Goal: Transaction & Acquisition: Purchase product/service

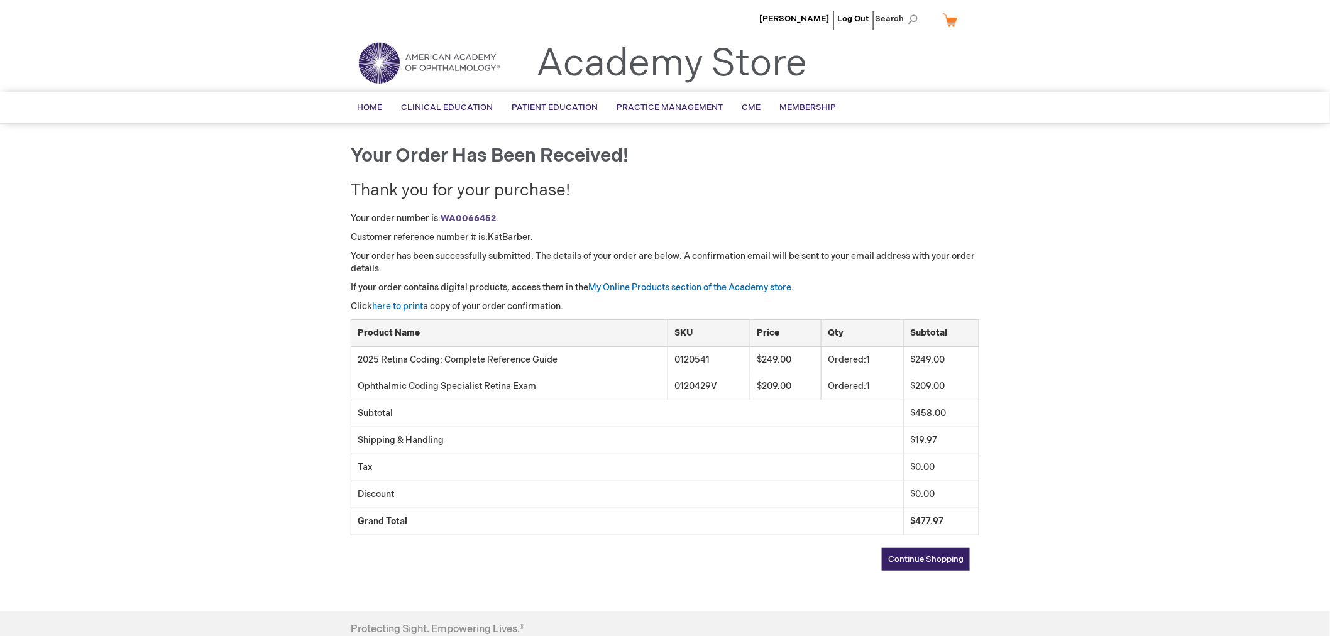
click at [936, 561] on span "Continue Shopping" at bounding box center [925, 559] width 75 height 10
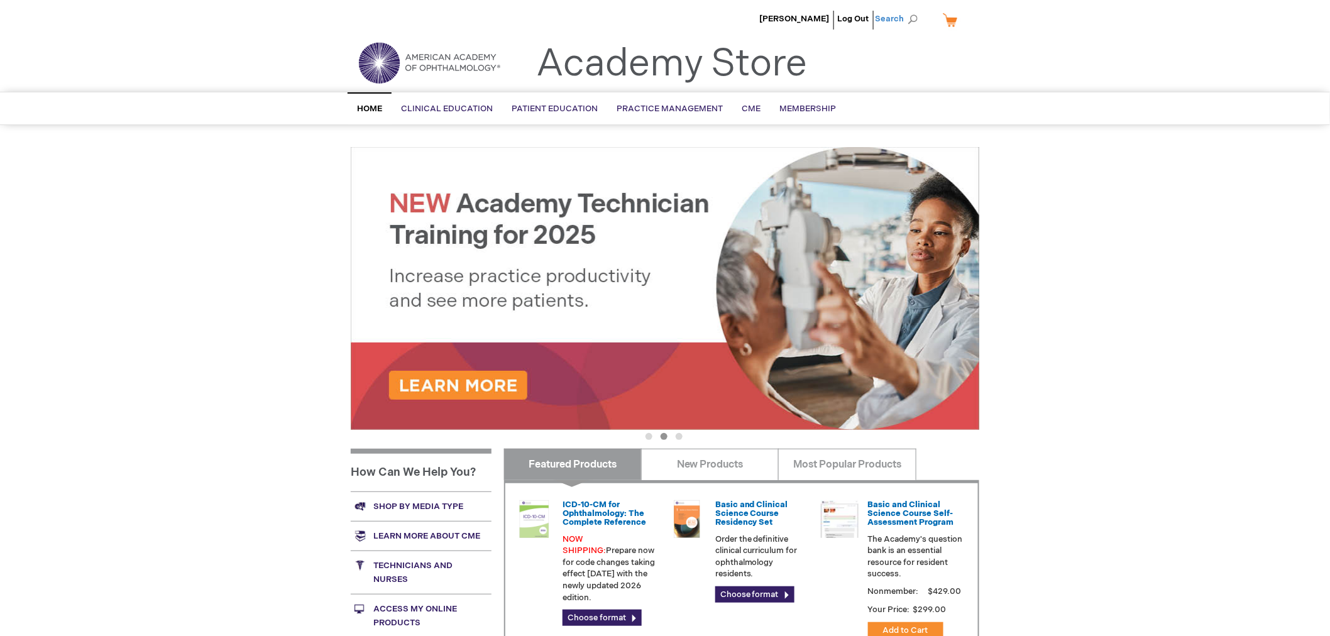
click at [904, 20] on span "Search" at bounding box center [899, 18] width 48 height 25
click at [820, 15] on input "Search" at bounding box center [840, 19] width 130 height 20
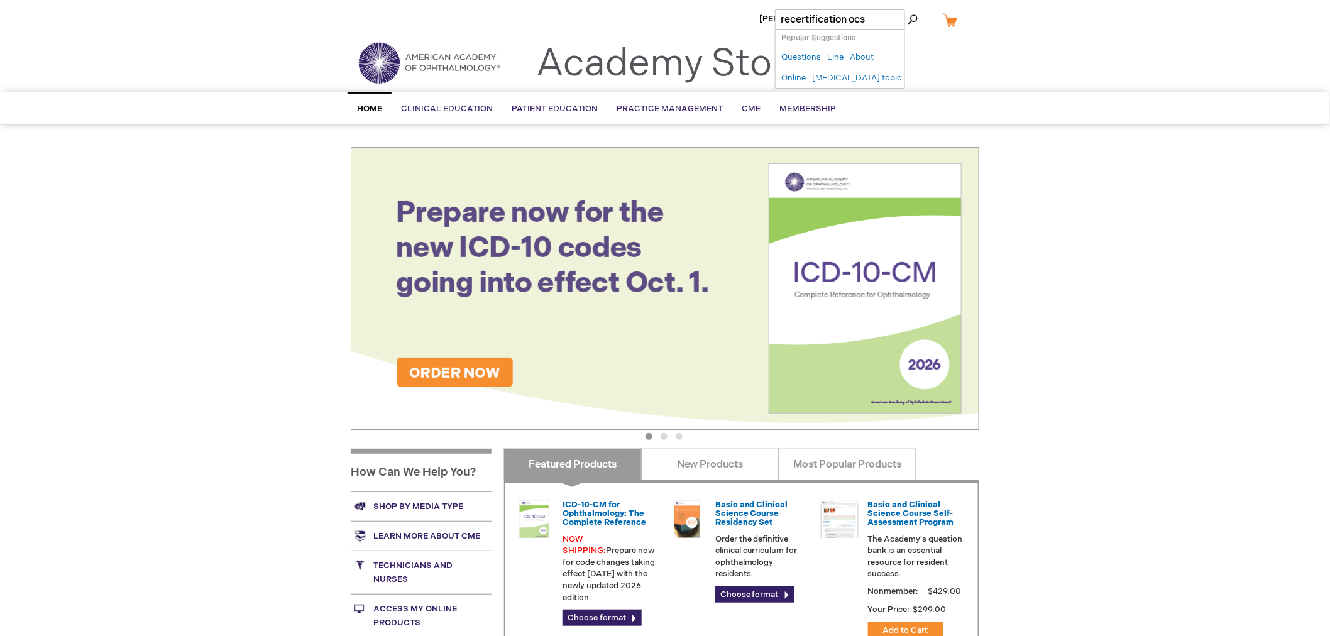
type input "recertification ocs"
click at [907, 9] on button "Search" at bounding box center [912, 19] width 10 height 20
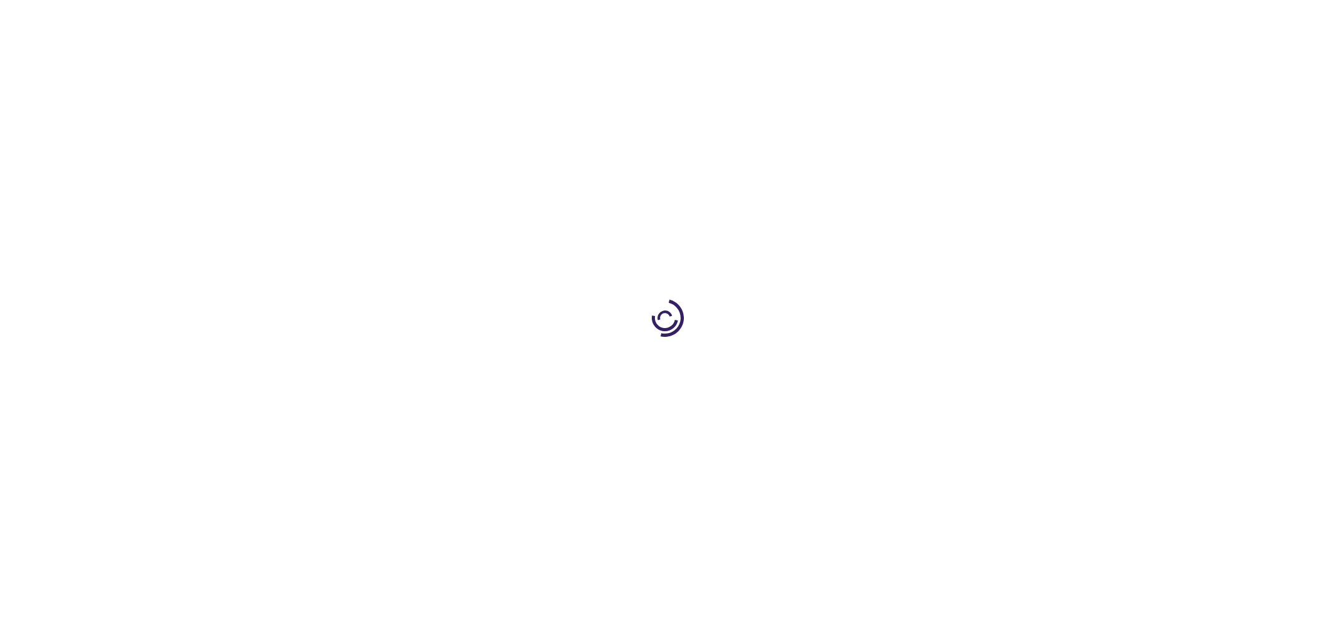
type input "1"
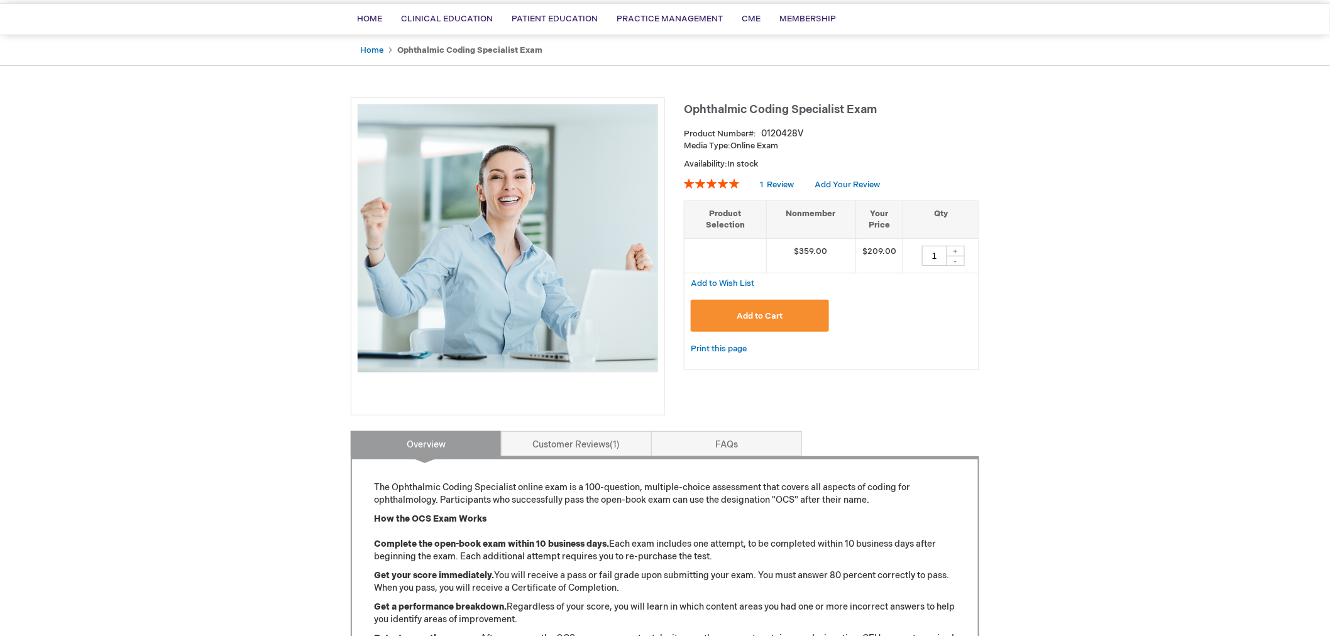
scroll to position [279, 0]
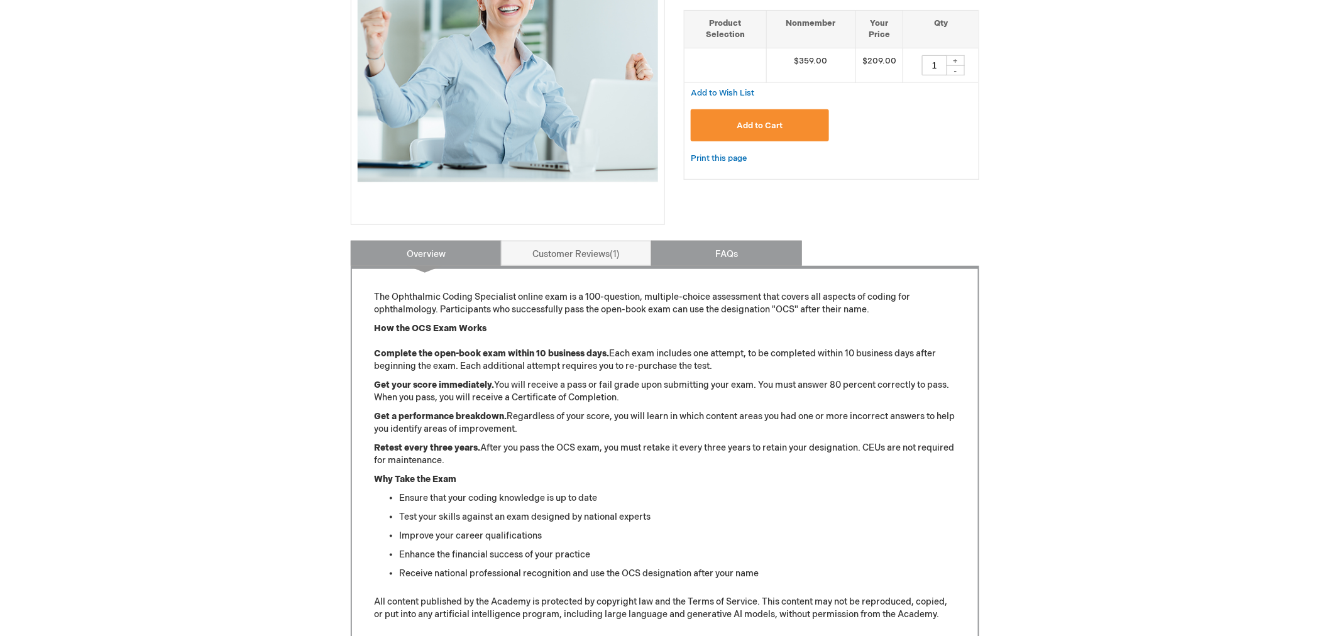
click at [735, 245] on link "FAQs" at bounding box center [726, 253] width 151 height 25
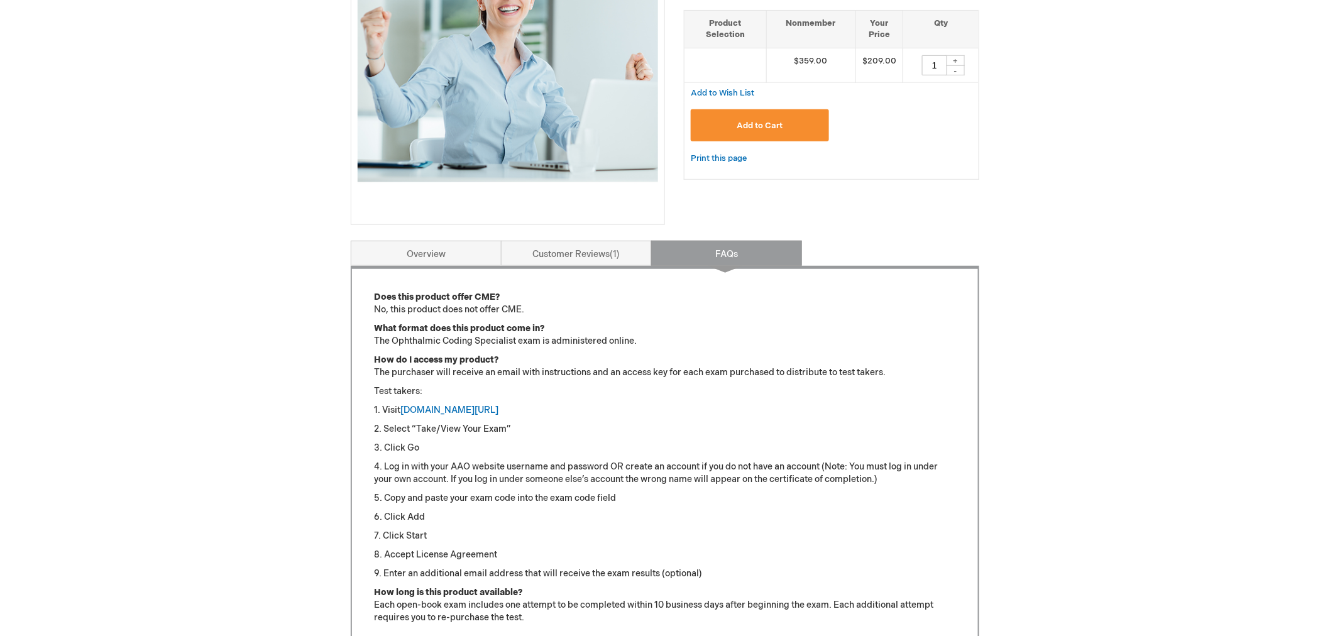
scroll to position [520, 0]
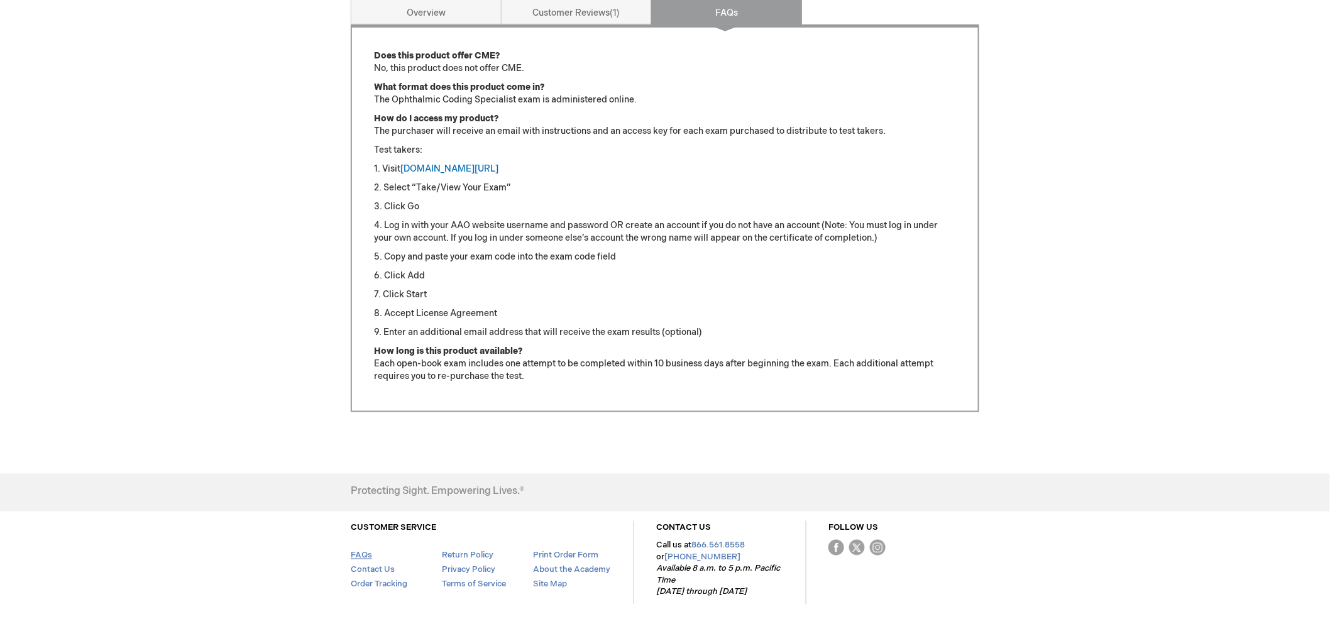
click at [361, 557] on link "FAQs" at bounding box center [361, 555] width 21 height 10
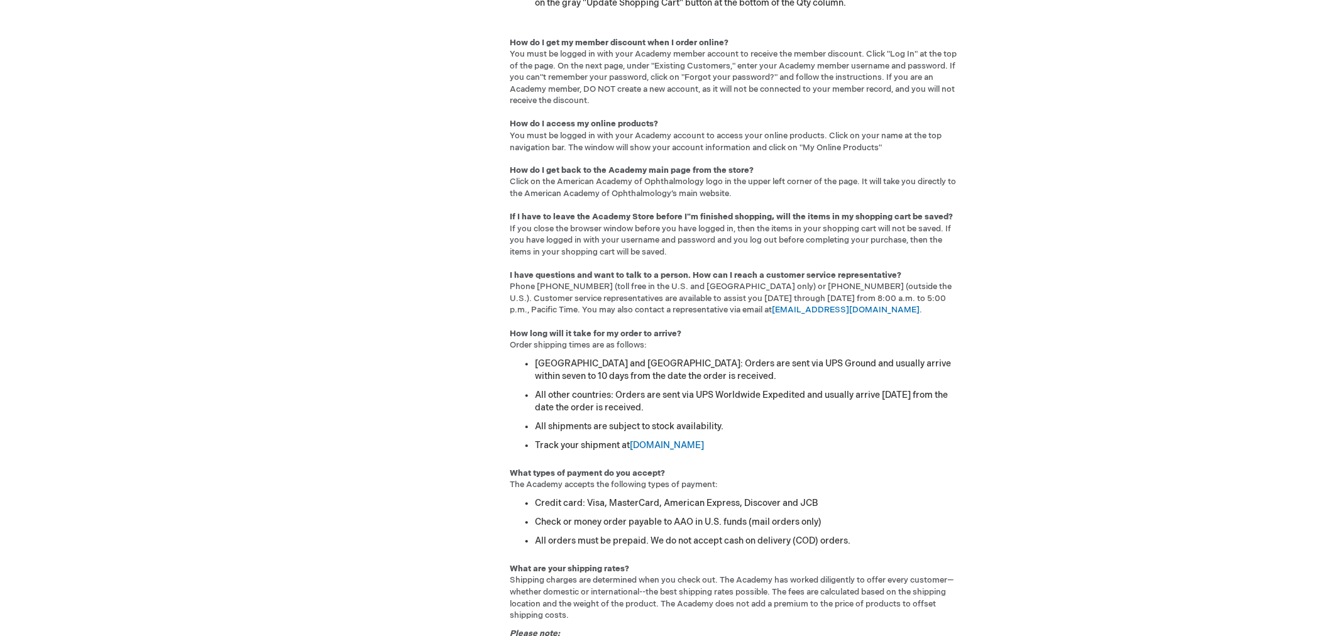
scroll to position [838, 0]
click at [772, 310] on link "customer_service@aao.org" at bounding box center [846, 312] width 148 height 10
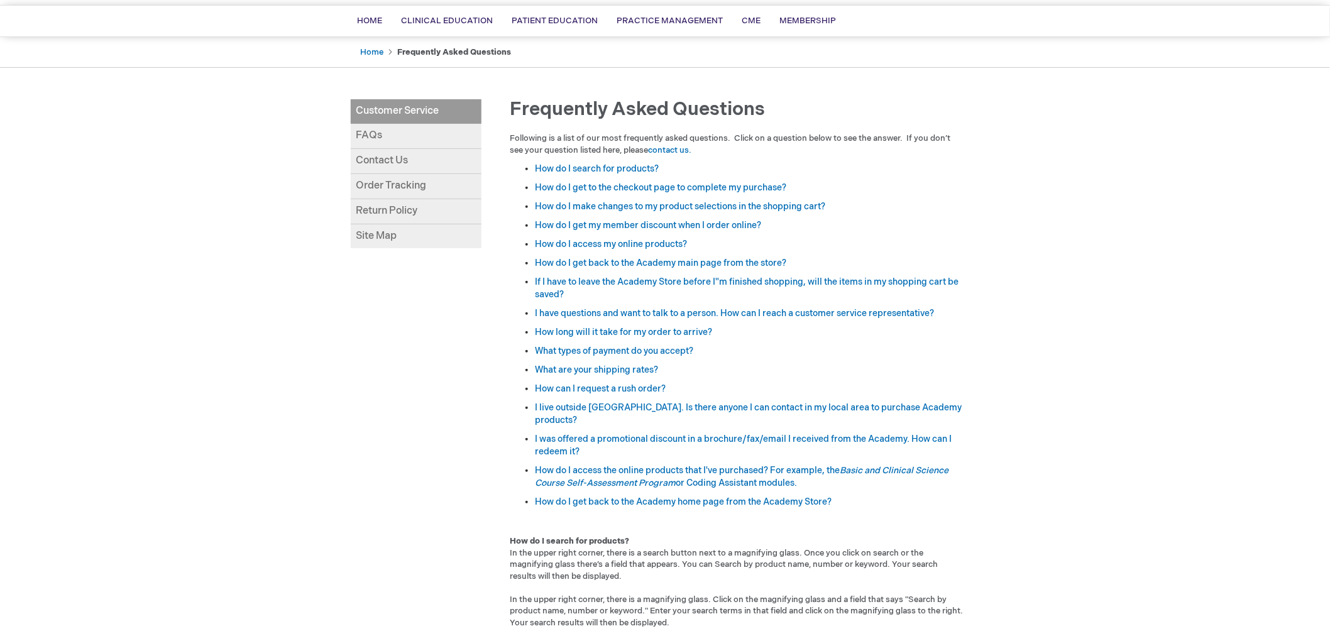
scroll to position [0, 0]
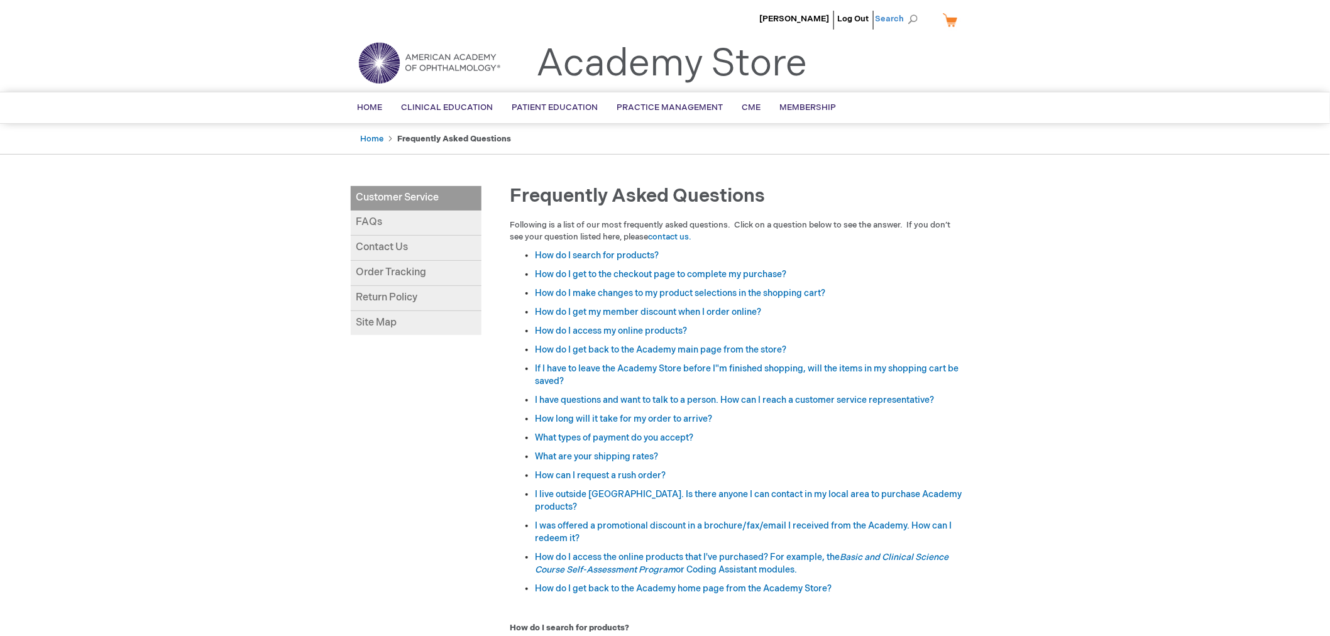
click at [914, 18] on span "Search" at bounding box center [899, 18] width 48 height 25
click at [831, 16] on input "Search" at bounding box center [840, 19] width 130 height 20
type input "ocs"
click at [907, 9] on button "Search" at bounding box center [912, 19] width 10 height 20
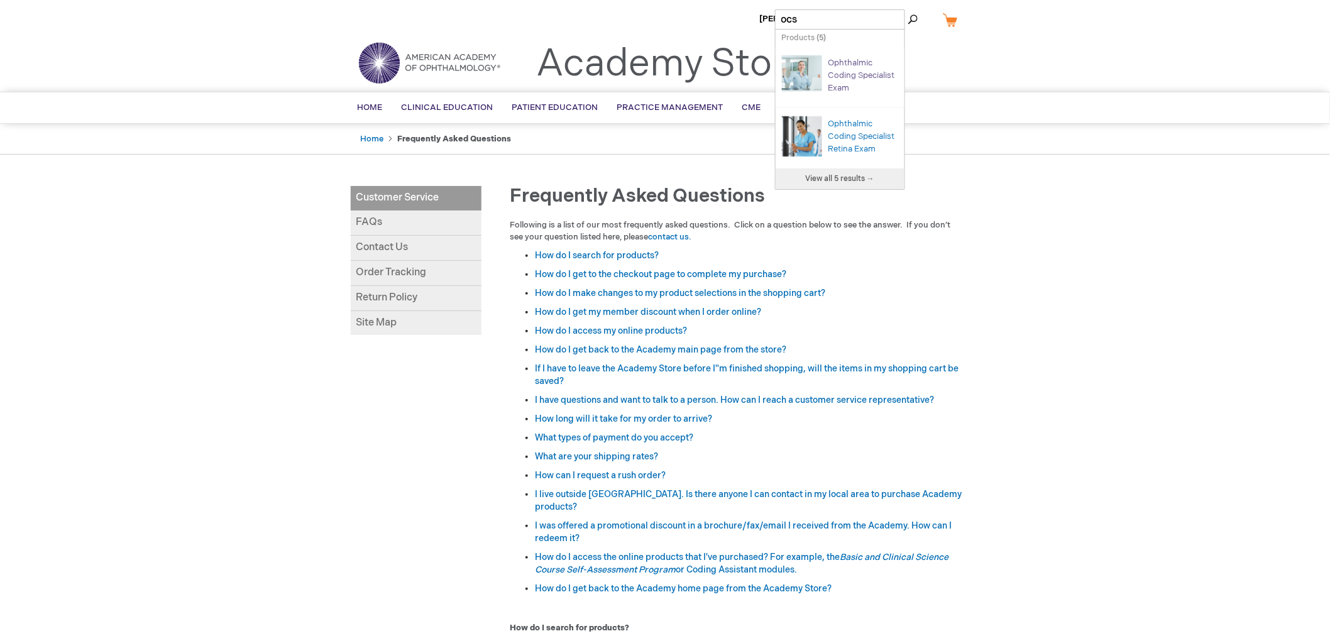
click at [851, 78] on link "Ophthalmic Coding Specialist Exam" at bounding box center [861, 75] width 67 height 35
